Goal: Obtain resource: Download file/media

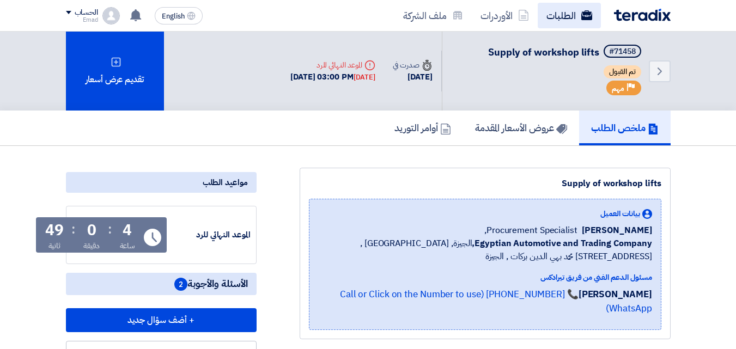
click at [560, 15] on link "الطلبات" at bounding box center [569, 16] width 63 height 26
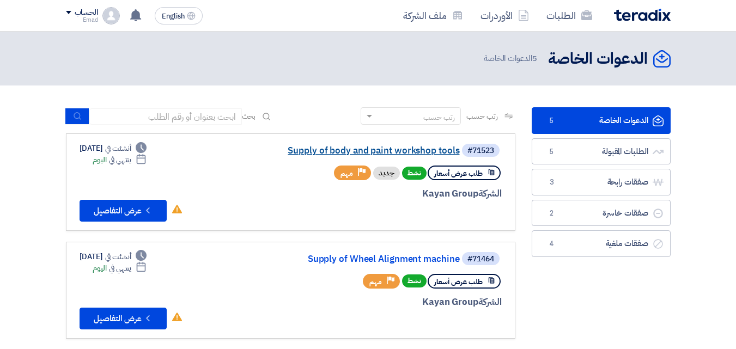
click at [351, 147] on link "Supply of body and paint workshop tools" at bounding box center [351, 151] width 218 height 10
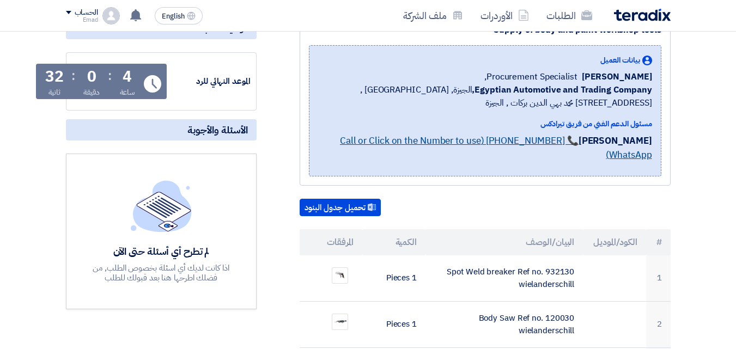
scroll to position [160, 0]
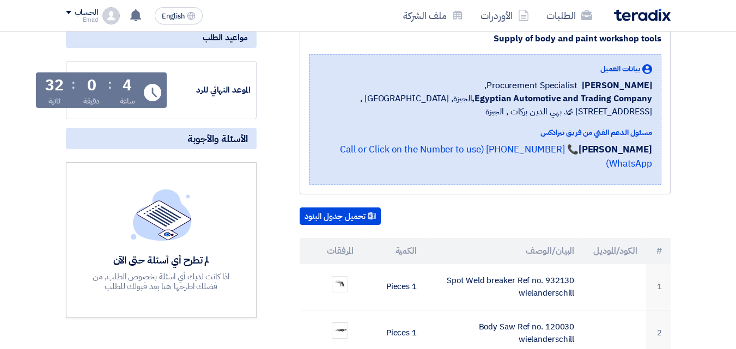
click at [184, 226] on img at bounding box center [161, 214] width 61 height 51
drag, startPoint x: 184, startPoint y: 226, endPoint x: 191, endPoint y: 177, distance: 49.5
click at [185, 226] on img at bounding box center [161, 214] width 61 height 51
click at [196, 139] on span "الأسئلة والأجوبة" at bounding box center [217, 138] width 60 height 13
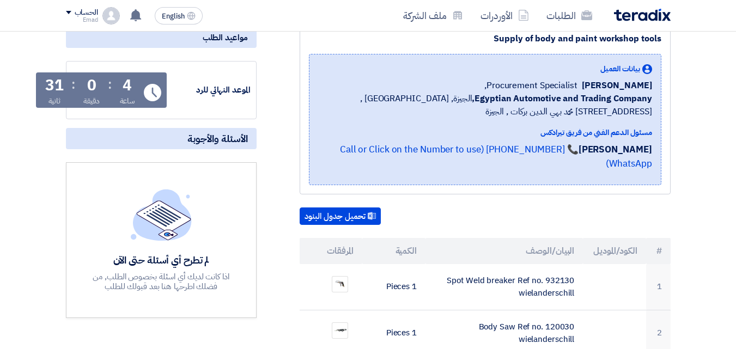
click at [196, 139] on span "الأسئلة والأجوبة" at bounding box center [217, 138] width 60 height 13
click at [328, 208] on button "تحميل جدول البنود" at bounding box center [340, 216] width 81 height 17
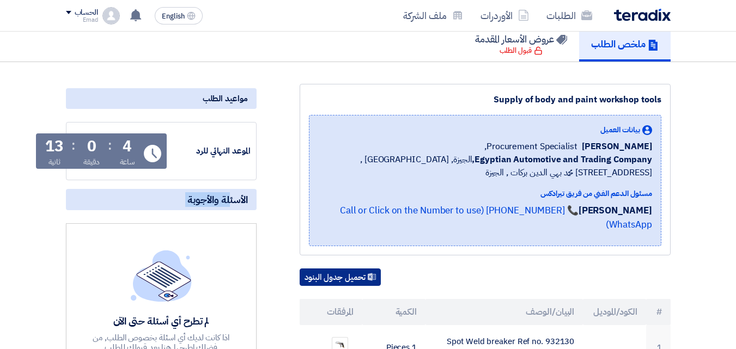
scroll to position [0, 0]
